Goal: Task Accomplishment & Management: Manage account settings

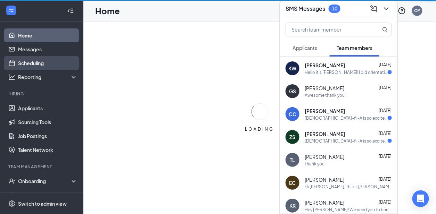
click at [37, 62] on link "Scheduling" at bounding box center [47, 63] width 59 height 14
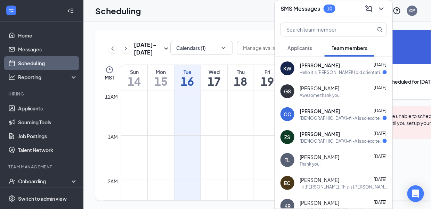
scroll to position [342, 0]
click at [384, 6] on icon "ChevronDown" at bounding box center [381, 9] width 8 height 8
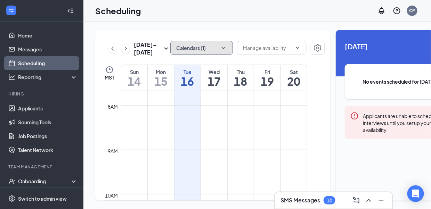
click at [220, 47] on icon "ChevronDown" at bounding box center [223, 47] width 7 height 7
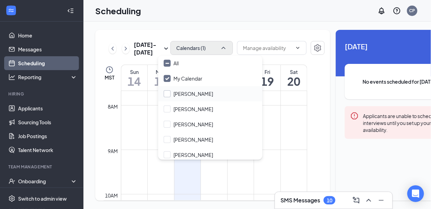
click at [168, 94] on input "[PERSON_NAME]" at bounding box center [188, 93] width 49 height 7
checkbox input "true"
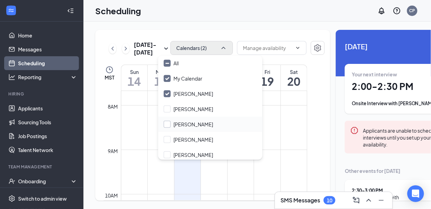
click at [167, 126] on input "[PERSON_NAME]" at bounding box center [188, 124] width 49 height 7
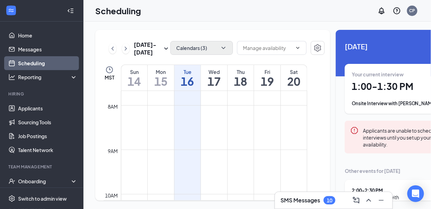
click at [290, 56] on div at bounding box center [272, 48] width 70 height 15
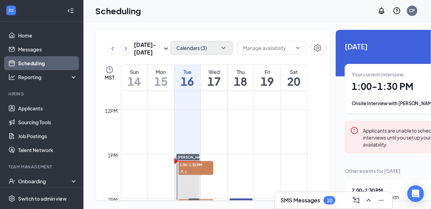
scroll to position [550, 0]
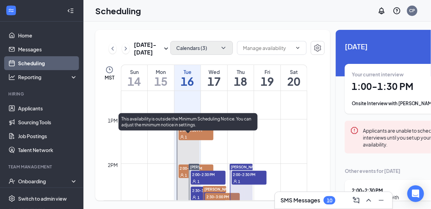
click at [180, 139] on icon "User" at bounding box center [182, 137] width 4 height 4
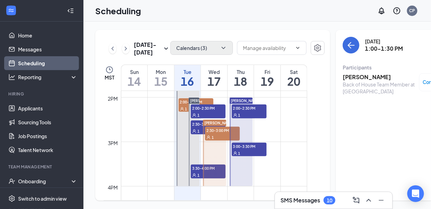
scroll to position [620, 0]
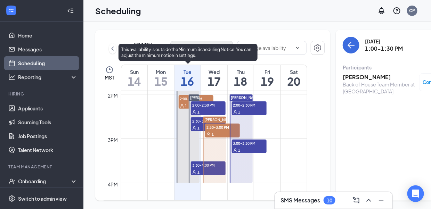
click at [184, 102] on span "2:00-2:30 PM" at bounding box center [196, 98] width 35 height 7
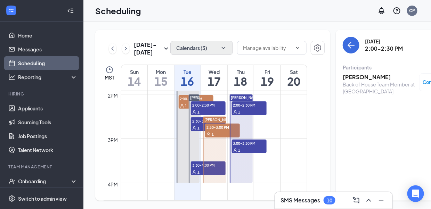
click at [220, 122] on span "[PERSON_NAME]" at bounding box center [218, 120] width 29 height 4
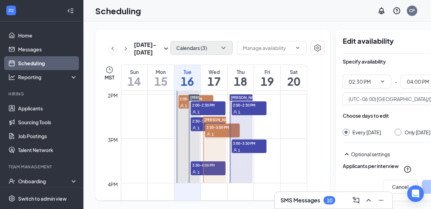
click at [215, 131] on div "[PERSON_NAME] 2:30-3:00 PM 1" at bounding box center [214, 149] width 25 height 67
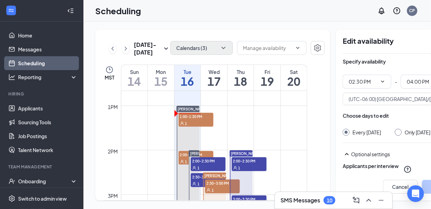
scroll to position [516, 0]
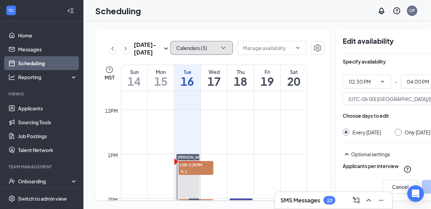
click at [213, 43] on button "Calendars (3)" at bounding box center [201, 48] width 63 height 14
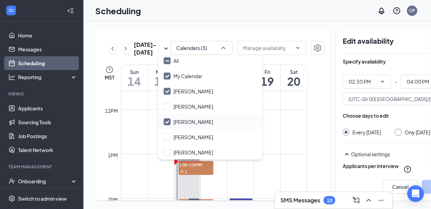
click at [166, 122] on input "[PERSON_NAME]" at bounding box center [188, 122] width 49 height 7
checkbox input "false"
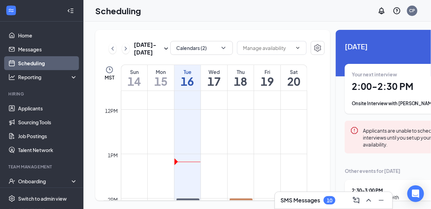
click at [295, 20] on div "Scheduling CP" at bounding box center [257, 11] width 348 height 22
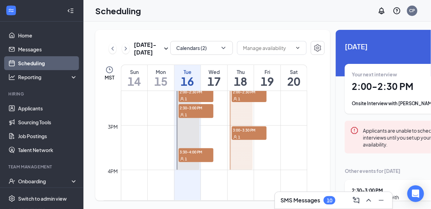
scroll to position [585, 0]
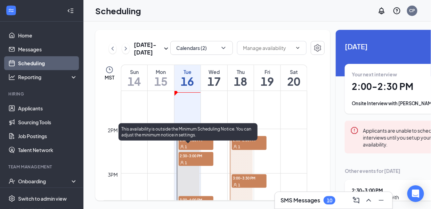
click at [191, 159] on span "2:30-3:00 PM" at bounding box center [196, 155] width 35 height 7
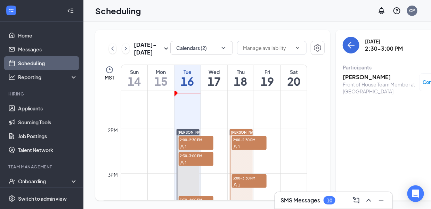
click at [248, 143] on span "2:00-2:30 PM" at bounding box center [249, 139] width 35 height 7
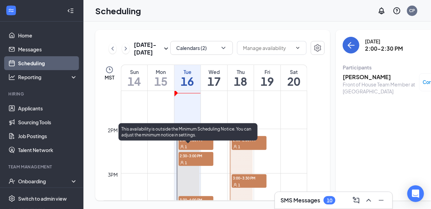
click at [193, 143] on span "2:00-2:30 PM" at bounding box center [196, 139] width 35 height 7
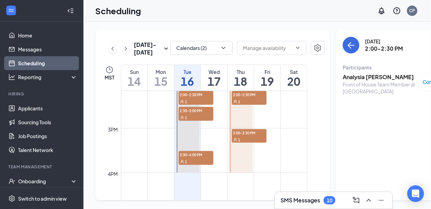
scroll to position [620, 0]
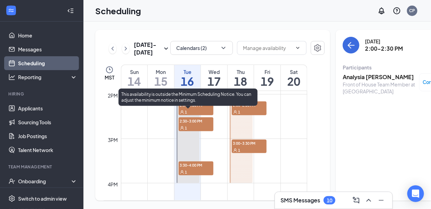
click at [201, 169] on span "3:30-4:00 PM" at bounding box center [196, 165] width 35 height 7
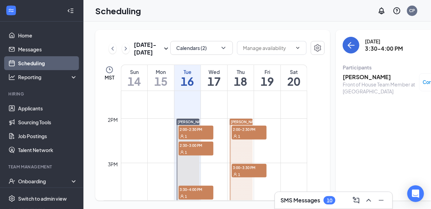
scroll to position [585, 0]
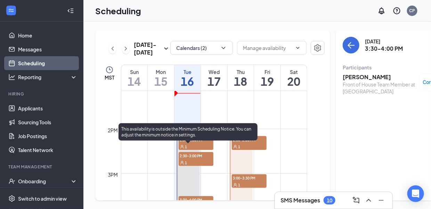
click at [199, 149] on div "1" at bounding box center [196, 146] width 35 height 7
click at [192, 143] on span "2:00-2:30 PM" at bounding box center [196, 139] width 35 height 7
click at [201, 159] on span "2:30-3:00 PM" at bounding box center [196, 155] width 35 height 7
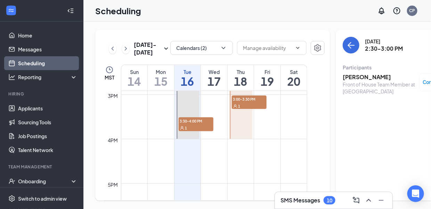
scroll to position [655, 0]
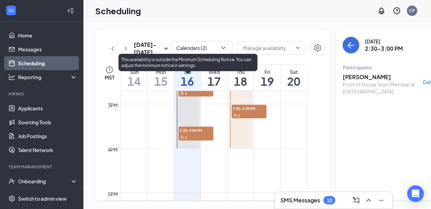
click at [195, 139] on div "1" at bounding box center [196, 137] width 35 height 7
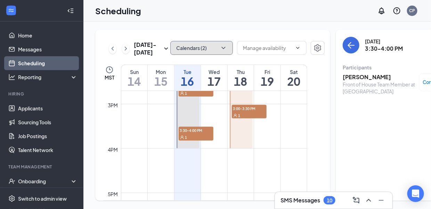
click at [220, 44] on icon "ChevronDown" at bounding box center [223, 47] width 7 height 7
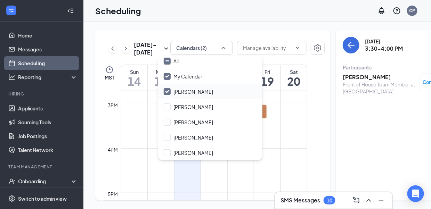
click at [171, 88] on input "[PERSON_NAME]" at bounding box center [188, 91] width 49 height 7
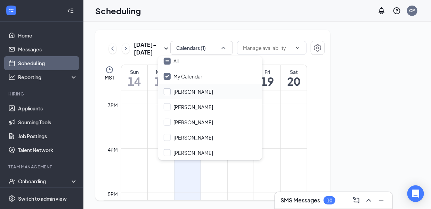
checkbox input "false"
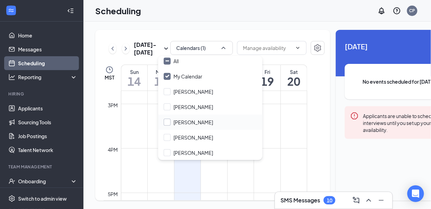
click at [171, 119] on input "[PERSON_NAME]" at bounding box center [188, 122] width 49 height 7
checkbox input "true"
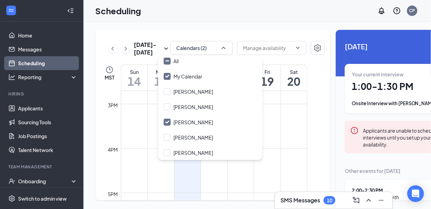
click at [249, 13] on div "Scheduling CP" at bounding box center [257, 11] width 348 height 22
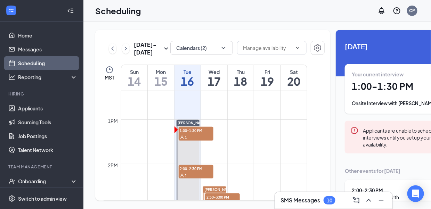
scroll to position [550, 0]
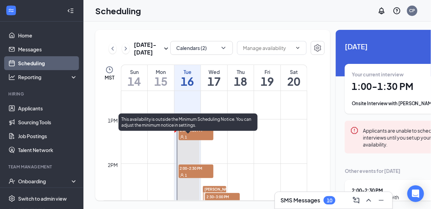
click at [204, 133] on span "1:00-1:30 PM" at bounding box center [196, 130] width 35 height 7
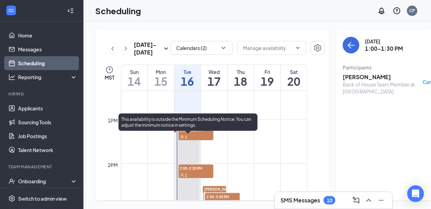
click at [192, 172] on span "2:00-2:30 PM" at bounding box center [196, 168] width 35 height 7
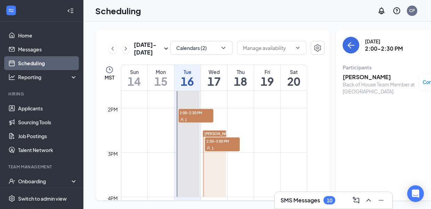
scroll to position [620, 0]
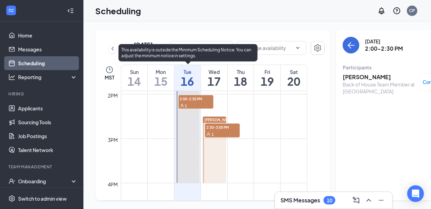
click at [202, 109] on div "1" at bounding box center [196, 105] width 35 height 7
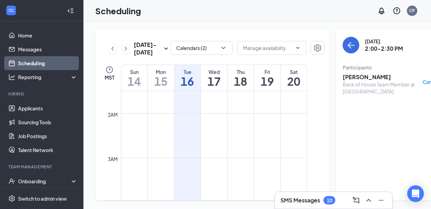
scroll to position [0, 0]
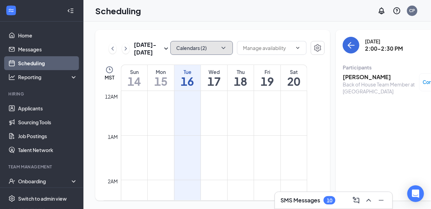
click at [212, 41] on button "Calendars (2)" at bounding box center [201, 48] width 63 height 14
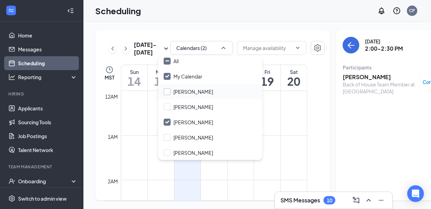
click at [169, 88] on input "[PERSON_NAME]" at bounding box center [188, 91] width 49 height 7
checkbox input "true"
click at [169, 119] on input "[PERSON_NAME]" at bounding box center [188, 122] width 49 height 7
checkbox input "false"
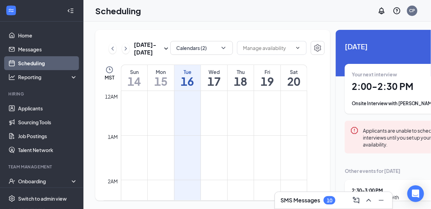
click at [221, 13] on div "Scheduling CP" at bounding box center [257, 11] width 348 height 22
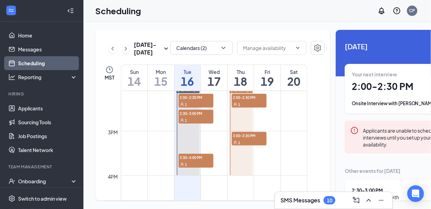
scroll to position [626, 0]
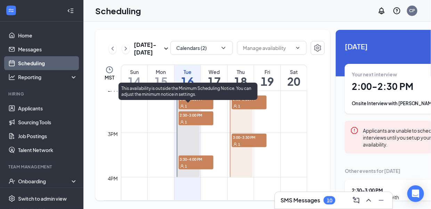
click at [199, 168] on div "1" at bounding box center [196, 166] width 35 height 7
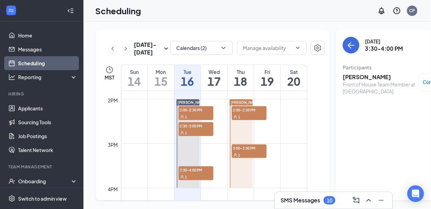
scroll to position [626, 0]
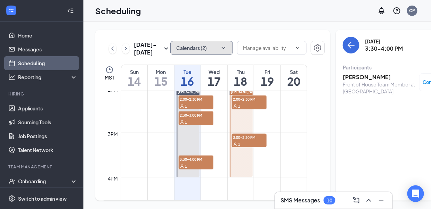
click at [220, 44] on icon "ChevronDown" at bounding box center [223, 47] width 7 height 7
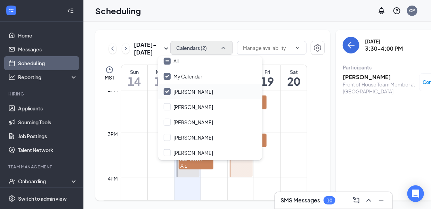
click at [169, 84] on div "[PERSON_NAME]" at bounding box center [210, 91] width 104 height 15
checkbox input "false"
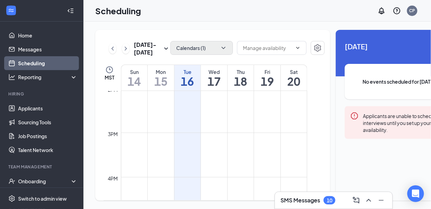
click at [284, 56] on div at bounding box center [272, 48] width 70 height 15
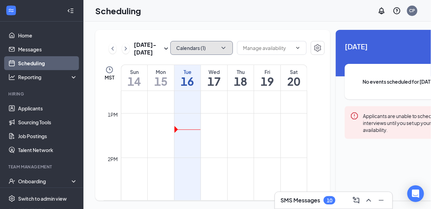
click at [220, 44] on icon "ChevronDown" at bounding box center [223, 47] width 7 height 7
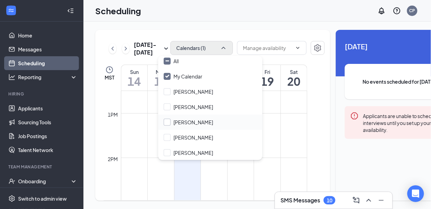
click at [170, 119] on input "[PERSON_NAME]" at bounding box center [188, 122] width 49 height 7
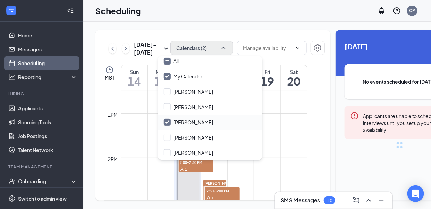
checkbox input "true"
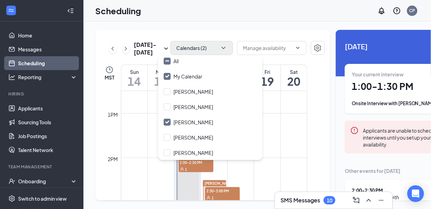
click at [259, 11] on div "Scheduling CP" at bounding box center [257, 11] width 348 height 22
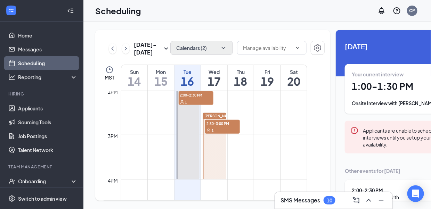
scroll to position [626, 0]
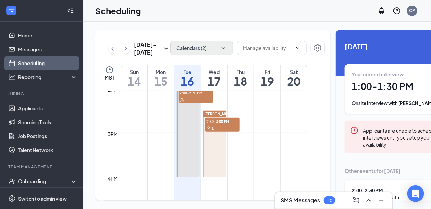
click at [216, 125] on span "2:30-3:00 PM" at bounding box center [222, 121] width 35 height 7
